Goal: Information Seeking & Learning: Get advice/opinions

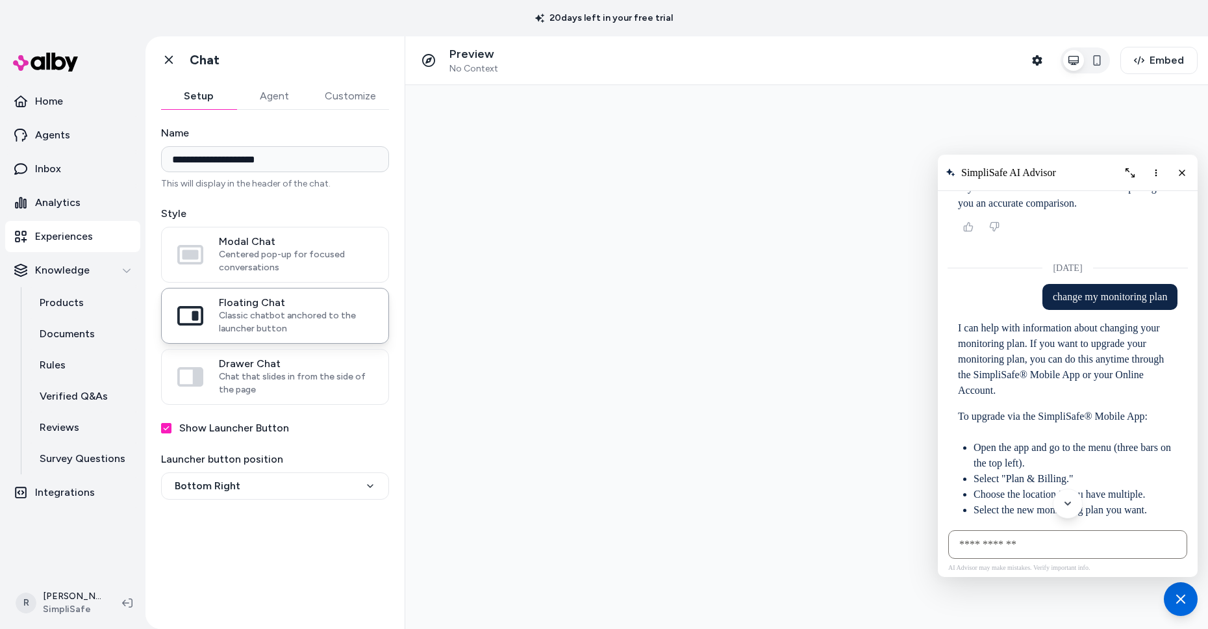
scroll to position [5103, 0]
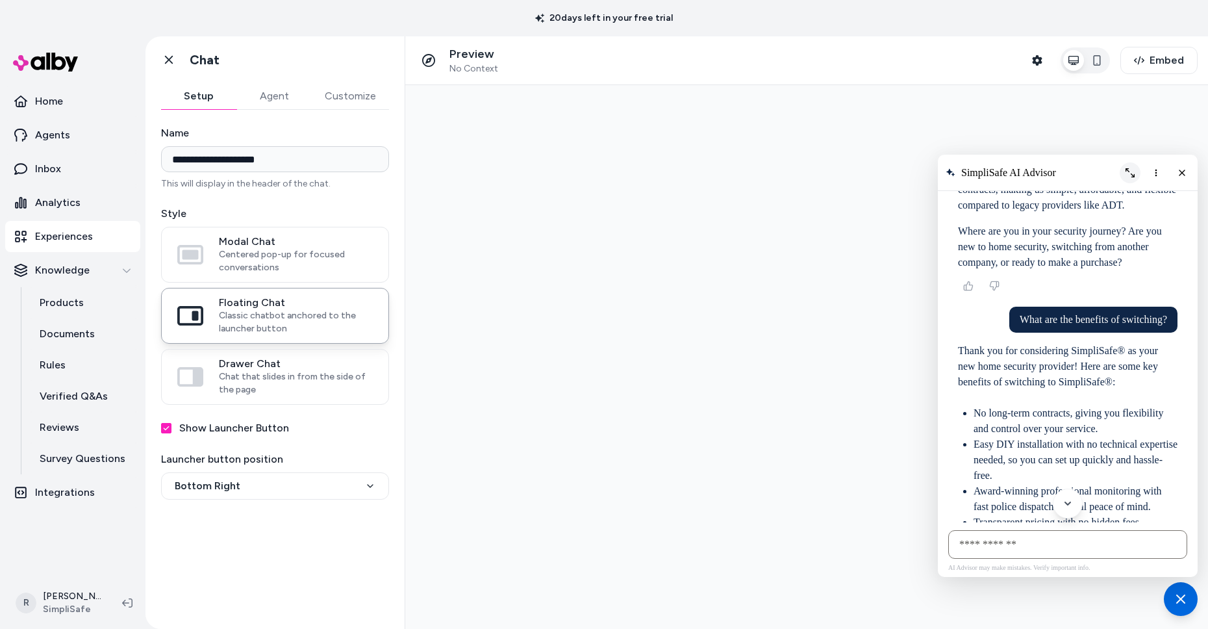
click at [1102, 172] on icon "Expand chat" at bounding box center [1130, 172] width 9 height 9
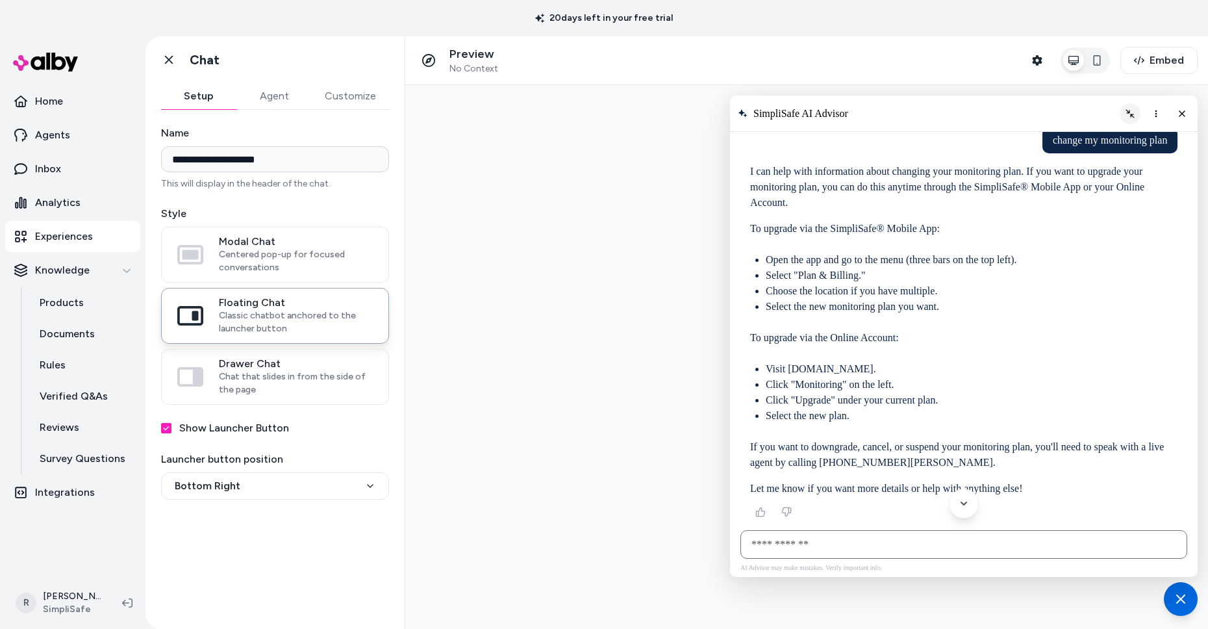
scroll to position [3560, 0]
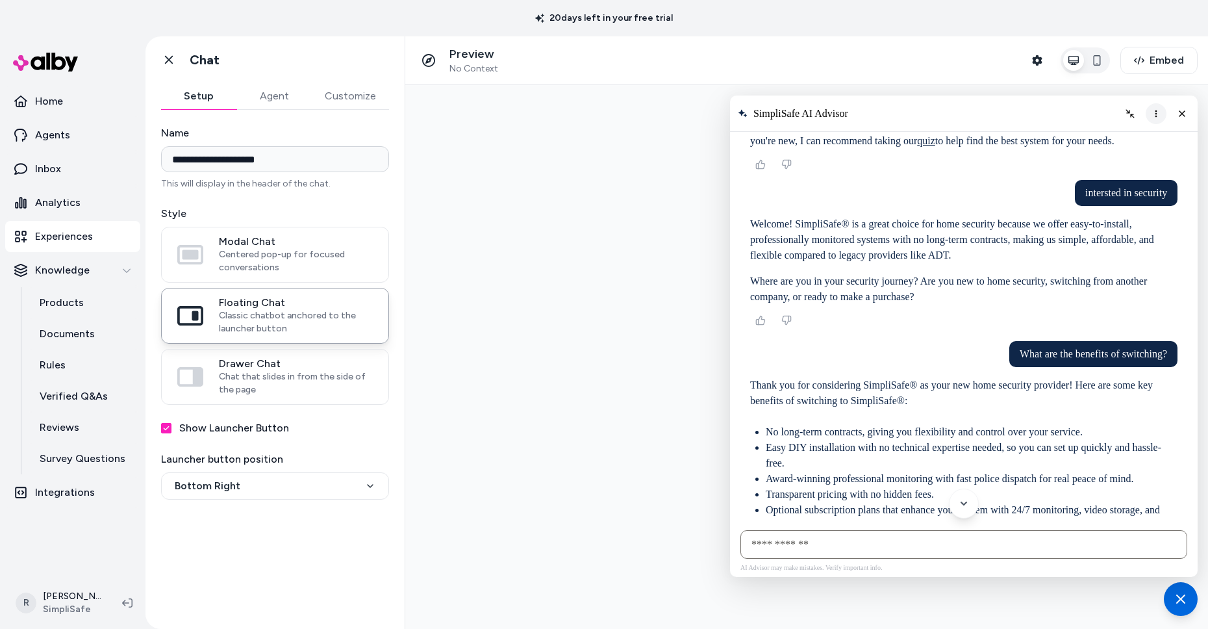
click at [1102, 116] on icon "More options" at bounding box center [1156, 113] width 10 height 10
click at [1102, 138] on span "Clear conversation" at bounding box center [1105, 140] width 68 height 10
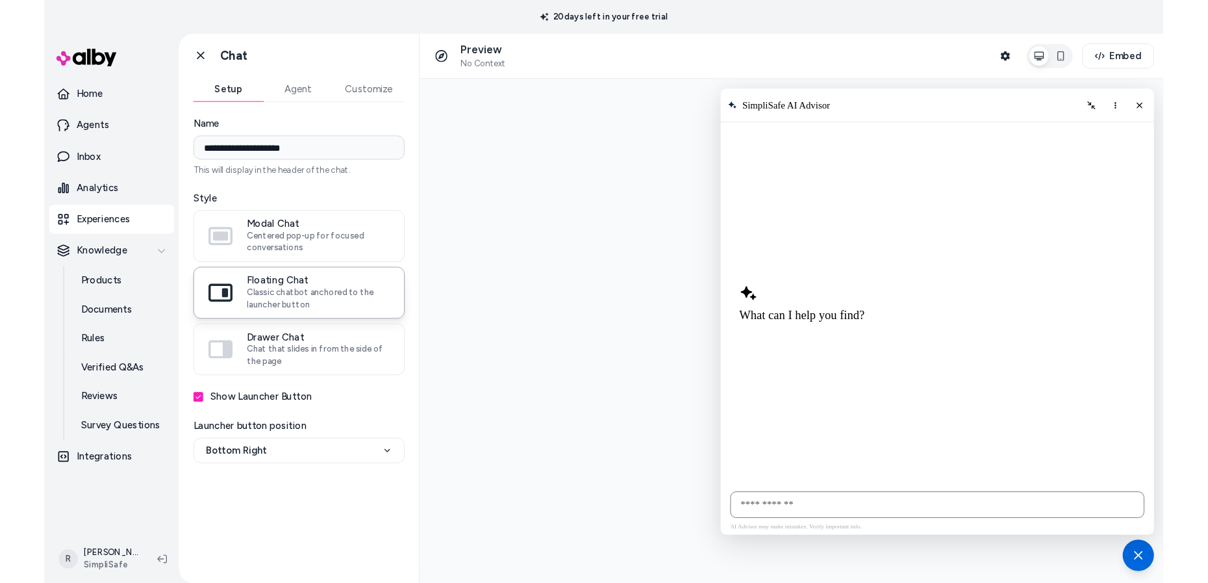
scroll to position [6, 0]
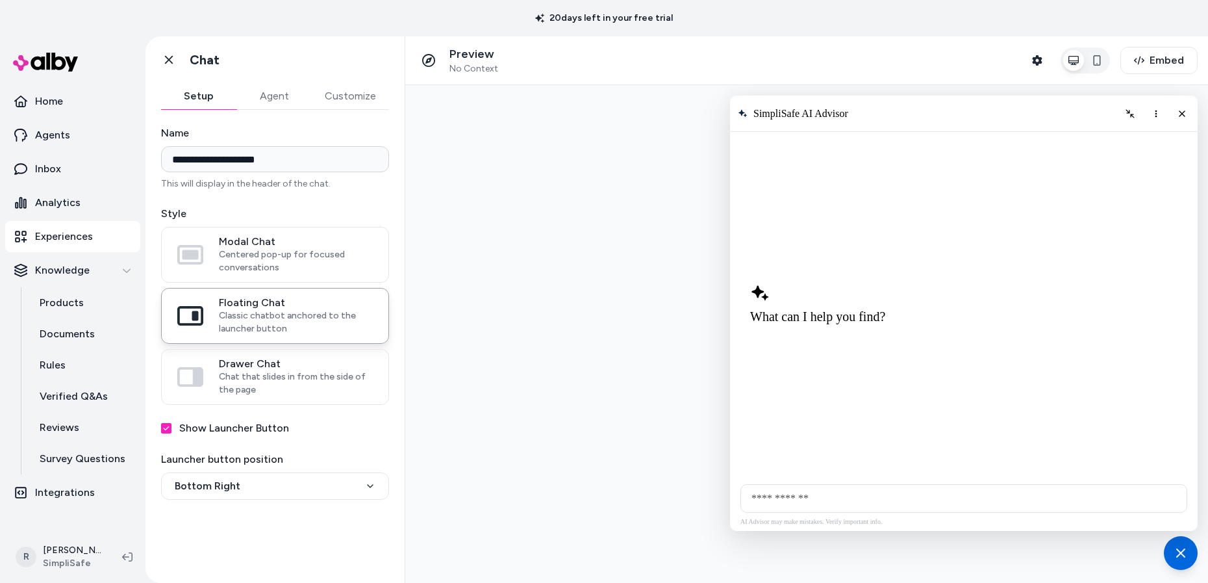
click at [882, 503] on input "AI Shopping Assistant" at bounding box center [963, 498] width 447 height 29
type input "**********"
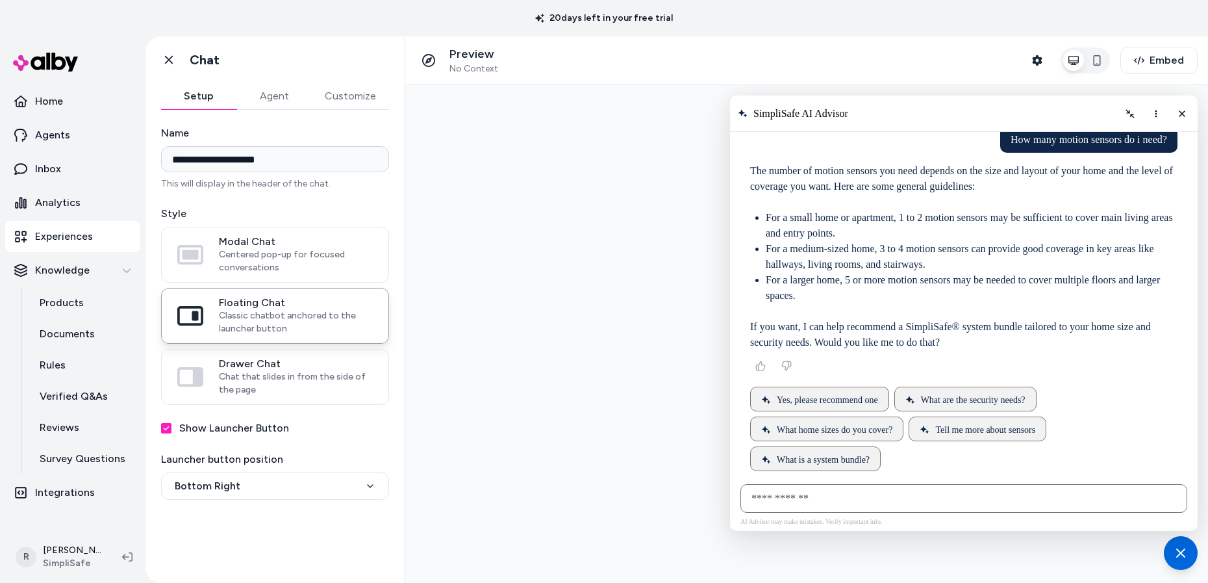
scroll to position [47, 0]
click at [799, 188] on p "The number of motion sensors you need depends on the size and layout of your ho…" at bounding box center [963, 175] width 427 height 31
click at [1001, 340] on p "If you want, I can help recommend a SimpliSafe® system bundle tailored to your …" at bounding box center [963, 331] width 427 height 31
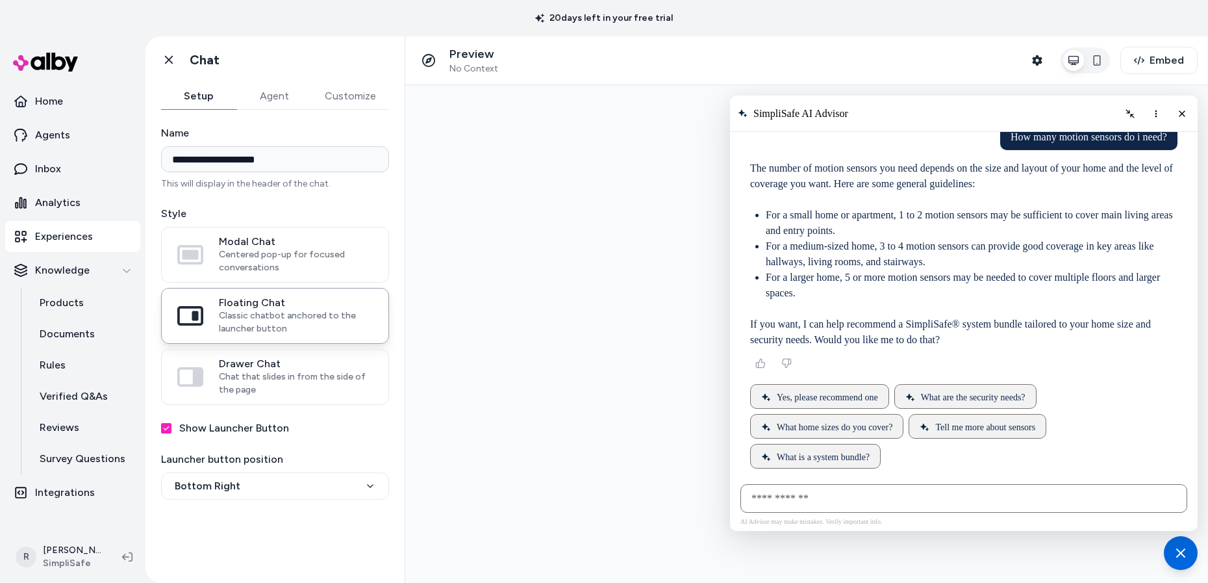
click at [1001, 340] on p "If you want, I can help recommend a SimpliSafe® system bundle tailored to your …" at bounding box center [963, 331] width 427 height 31
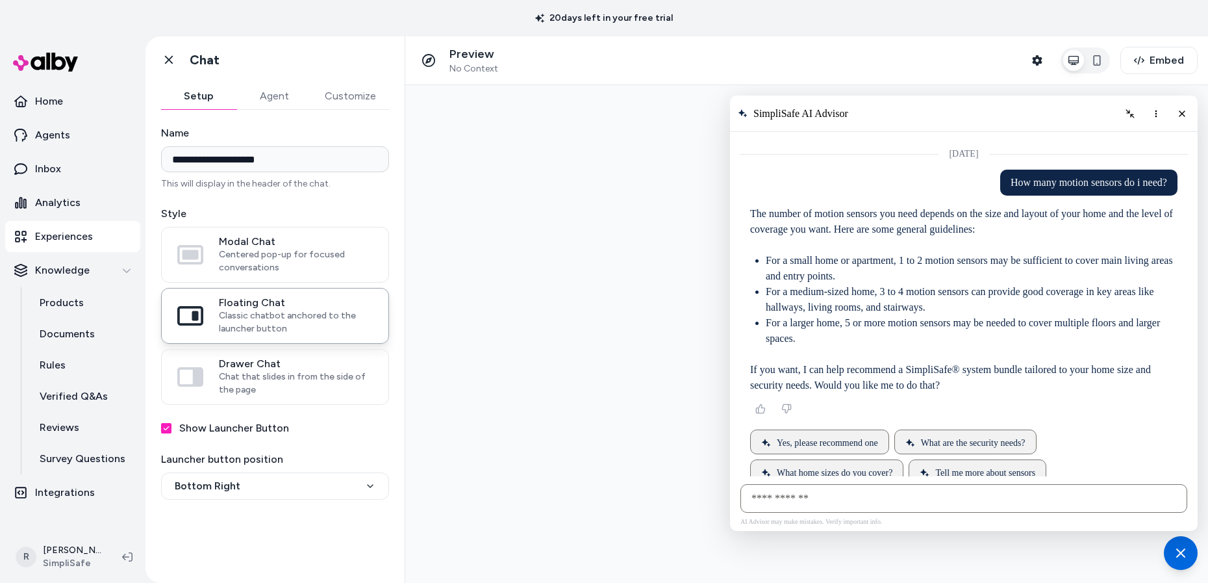
drag, startPoint x: 835, startPoint y: 283, endPoint x: 744, endPoint y: 207, distance: 118.5
click at [744, 207] on div "AI Shopping Assistant" at bounding box center [964, 346] width 448 height 352
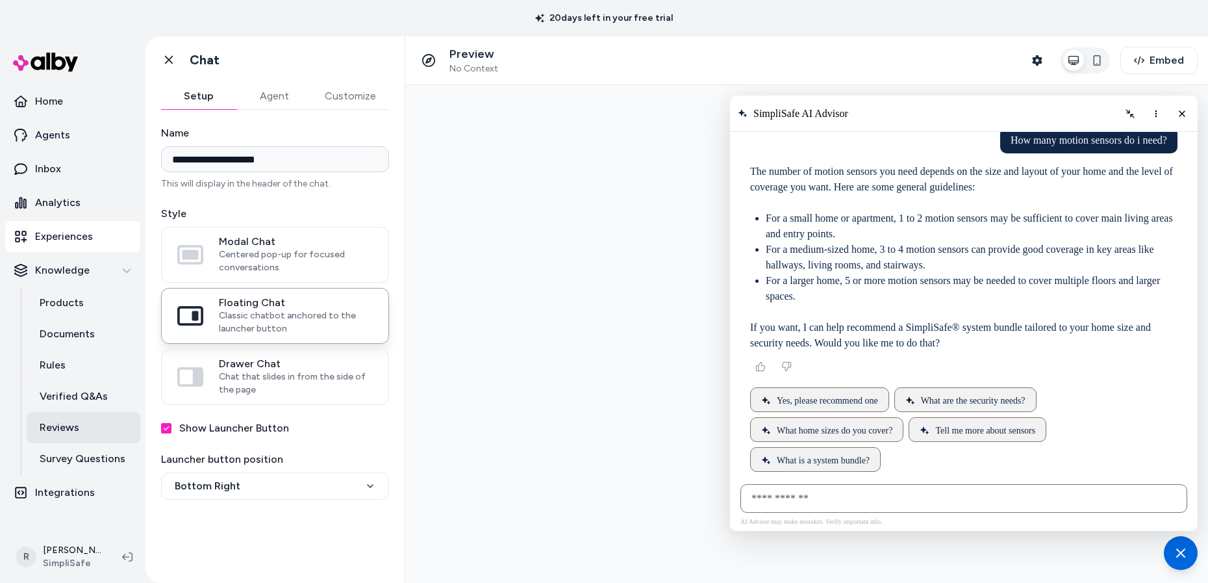
scroll to position [47, 0]
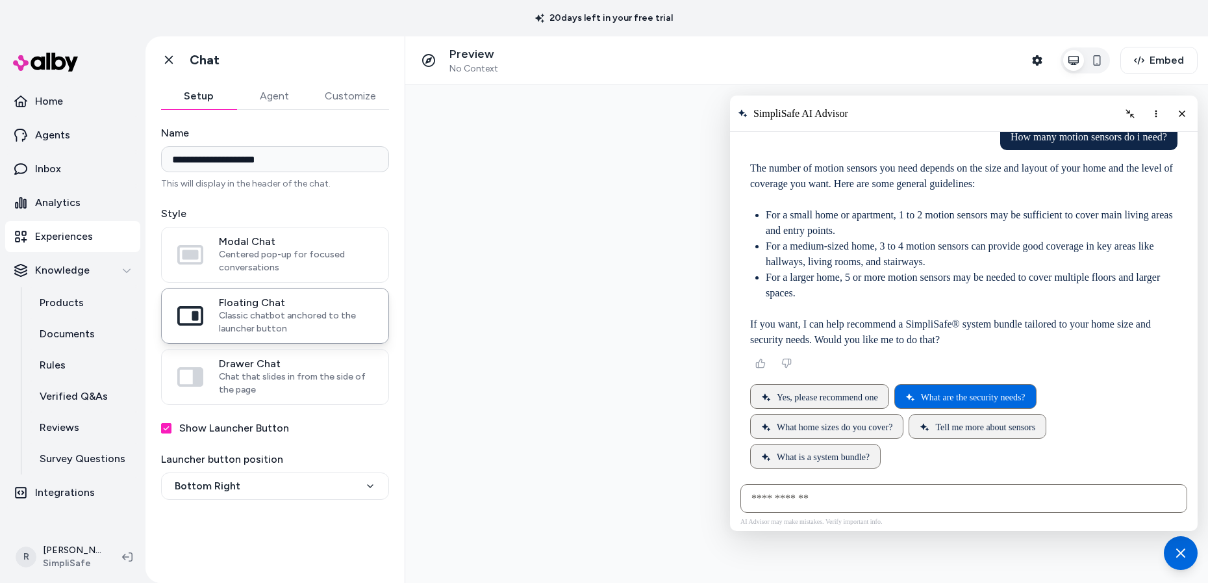
click at [995, 399] on span "What are the security needs?" at bounding box center [973, 397] width 105 height 10
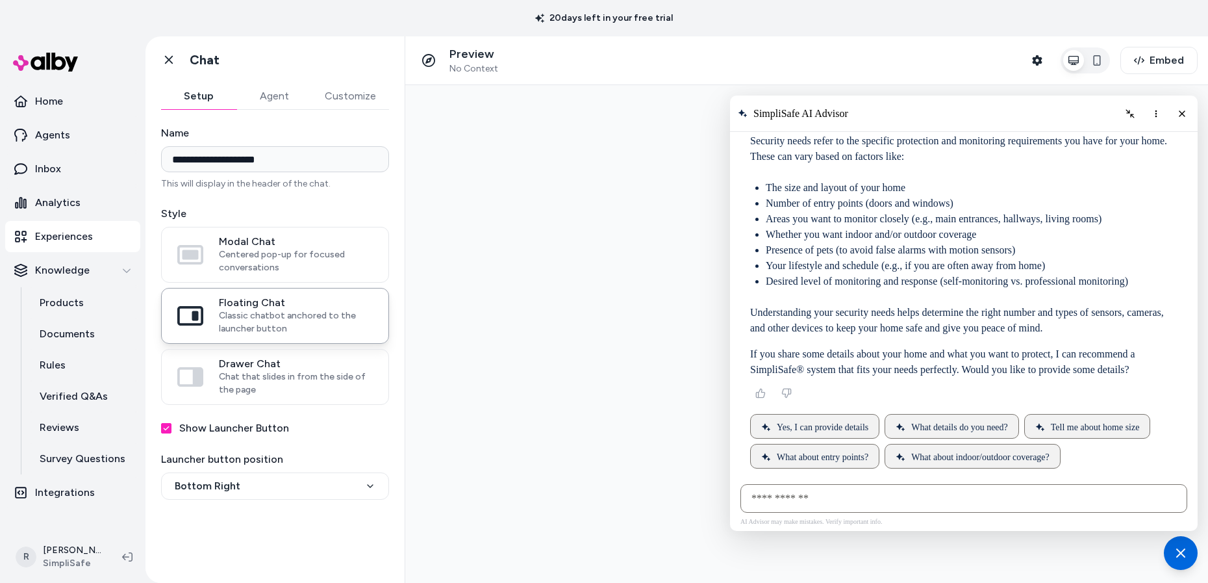
scroll to position [409, 0]
click at [998, 422] on span "What details do you need?" at bounding box center [959, 427] width 97 height 10
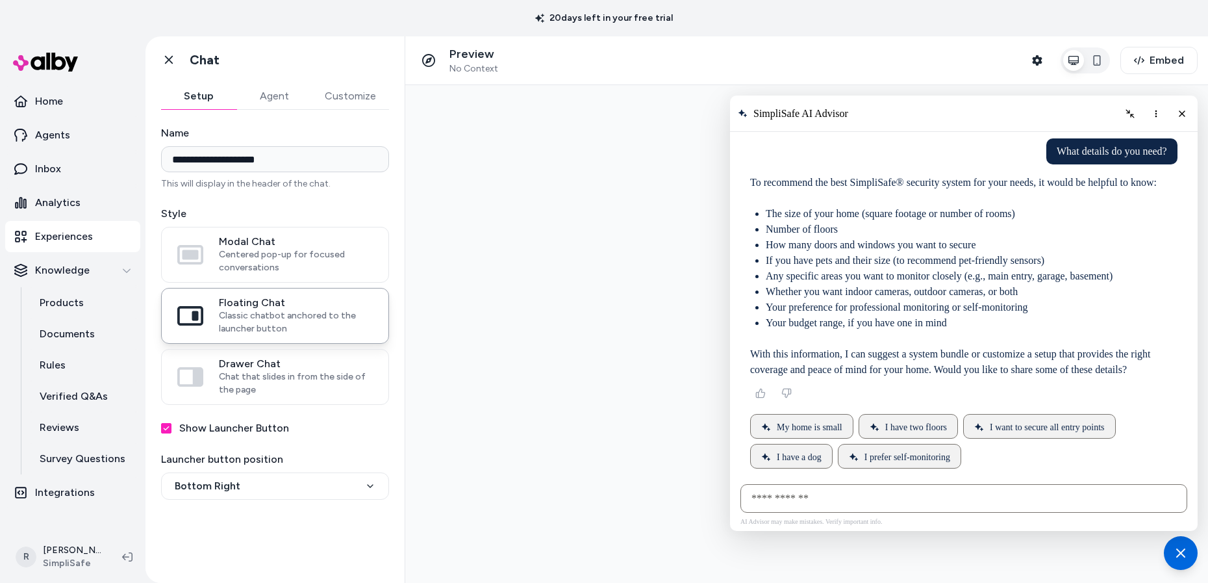
scroll to position [687, 0]
click at [797, 460] on span "I have a dog" at bounding box center [799, 457] width 45 height 10
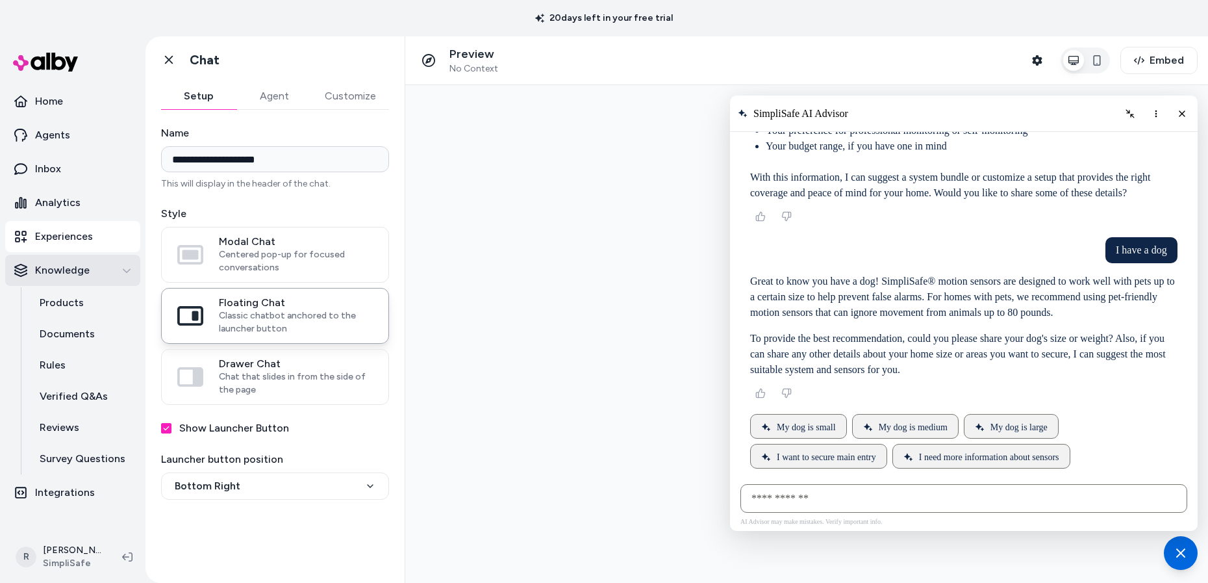
scroll to position [879, 0]
drag, startPoint x: 844, startPoint y: 312, endPoint x: 744, endPoint y: 266, distance: 110.4
click at [778, 497] on input "AI Shopping Assistant" at bounding box center [963, 498] width 447 height 29
click at [813, 497] on input "AI Shopping Assistant" at bounding box center [963, 498] width 447 height 29
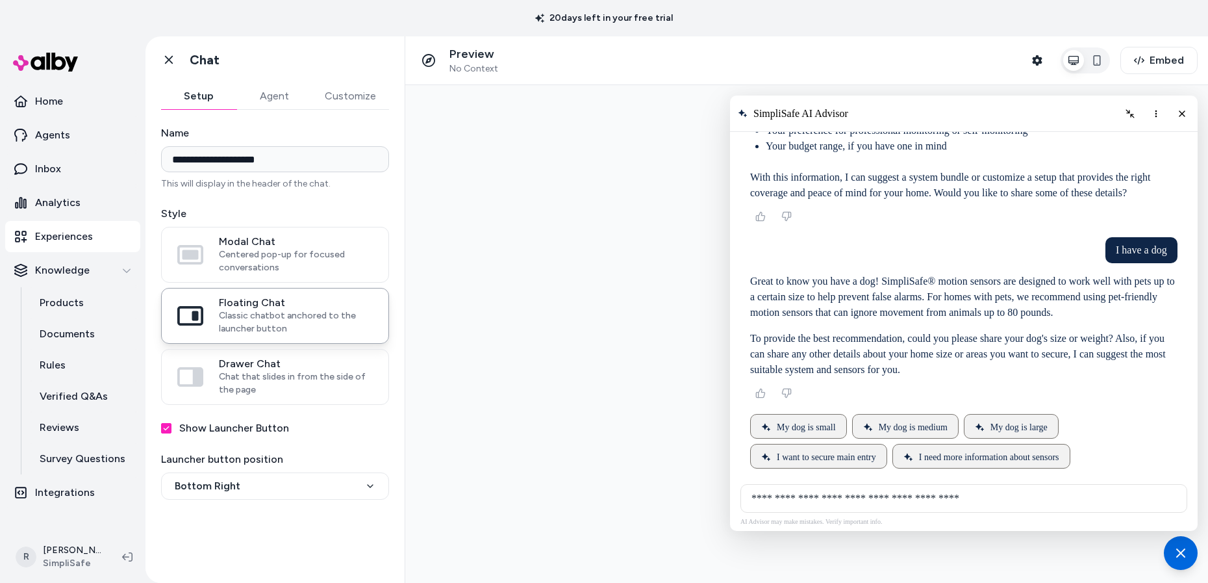
type input "**********"
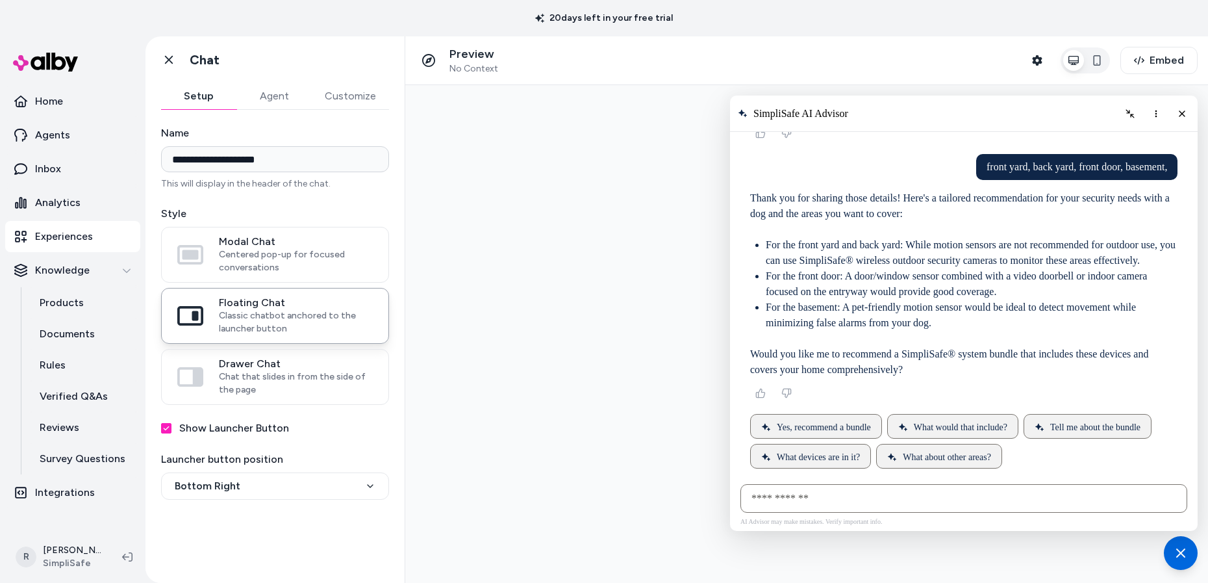
scroll to position [1185, 0]
click at [862, 422] on span "Yes, recommend a bundle" at bounding box center [824, 427] width 94 height 10
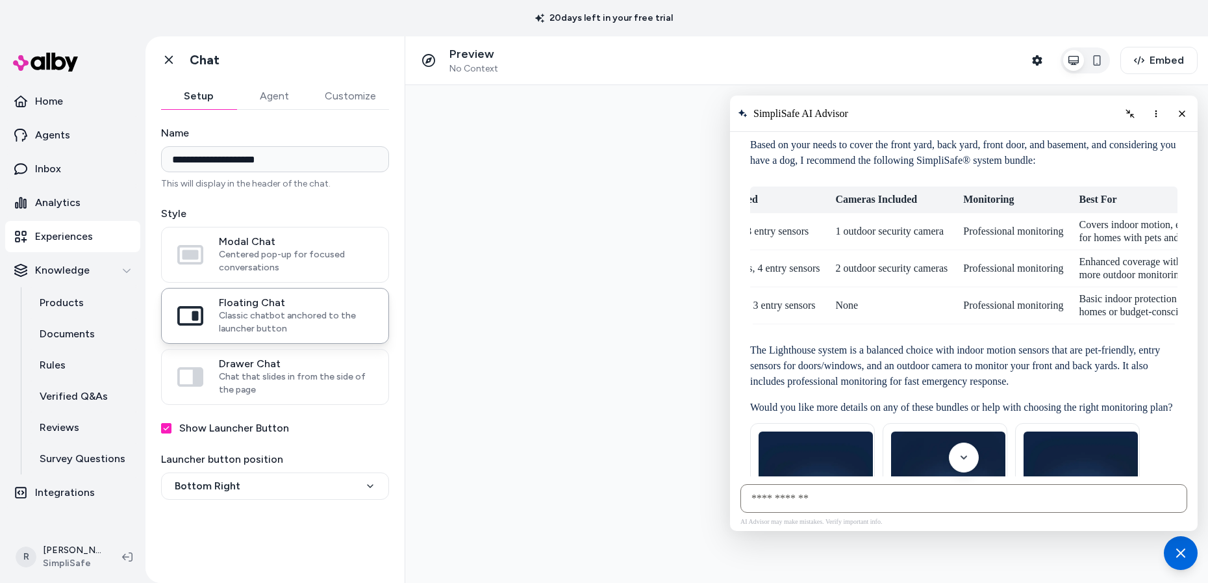
scroll to position [0, 412]
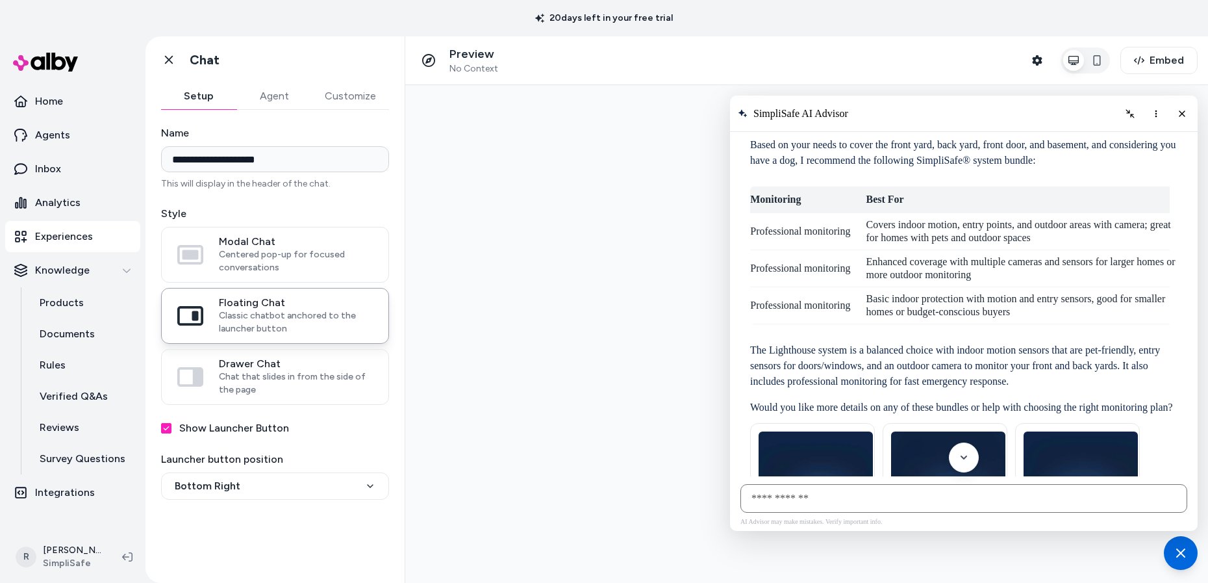
drag, startPoint x: 1038, startPoint y: 334, endPoint x: 1219, endPoint y: 336, distance: 181.2
click at [1102, 336] on html at bounding box center [806, 333] width 803 height 497
click at [928, 244] on div "Covers indoor motion, entry points, and outdoor areas with camera; great for ho…" at bounding box center [1022, 231] width 312 height 26
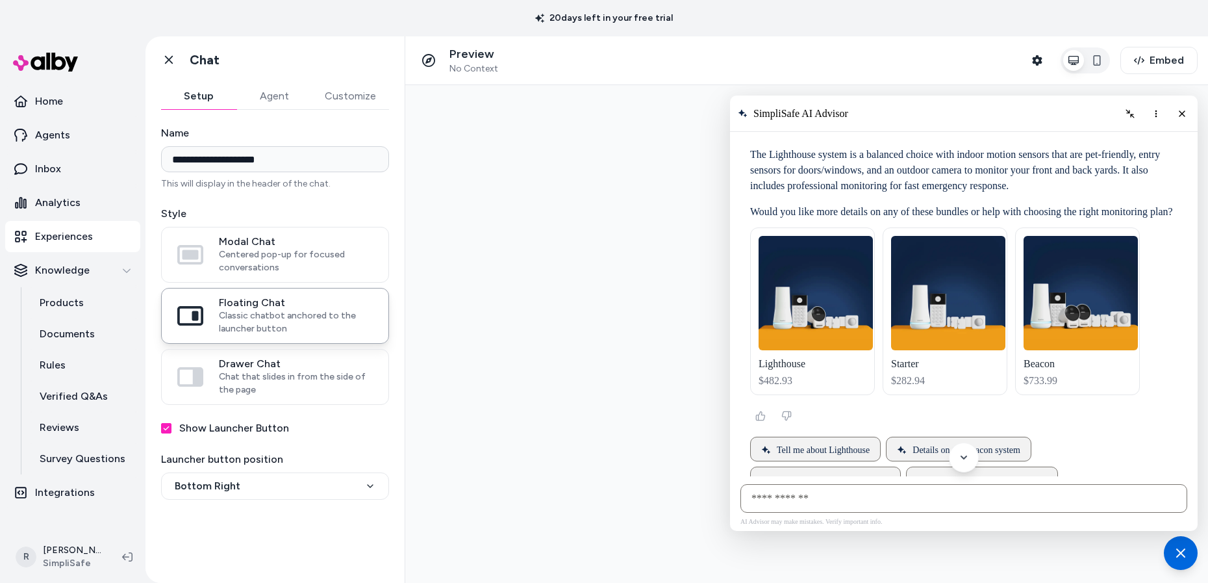
scroll to position [1553, 0]
drag, startPoint x: 948, startPoint y: 271, endPoint x: 1186, endPoint y: 273, distance: 238.4
click at [872, 194] on p "The Lighthouse system is a balanced choice with indoor motion sensors that are …" at bounding box center [963, 170] width 427 height 47
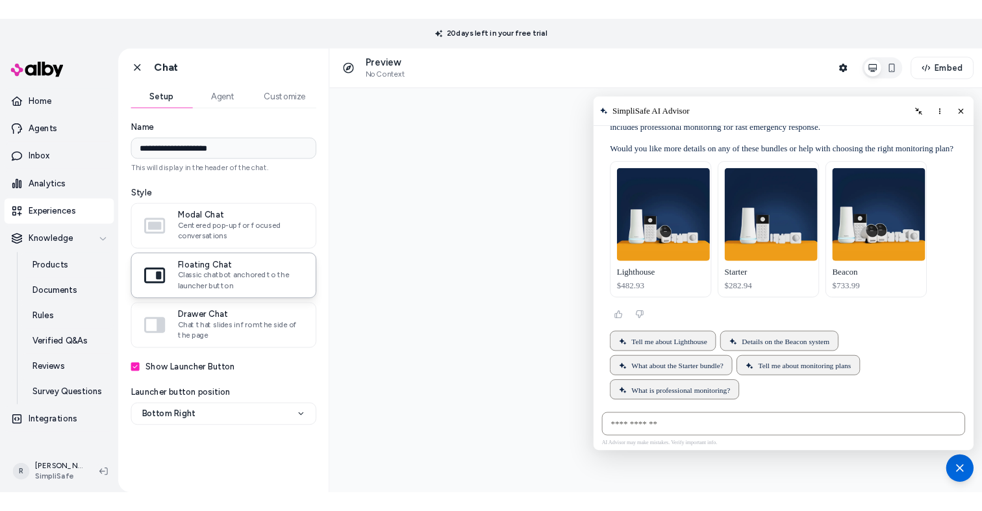
scroll to position [1670, 0]
